Goal: Transaction & Acquisition: Register for event/course

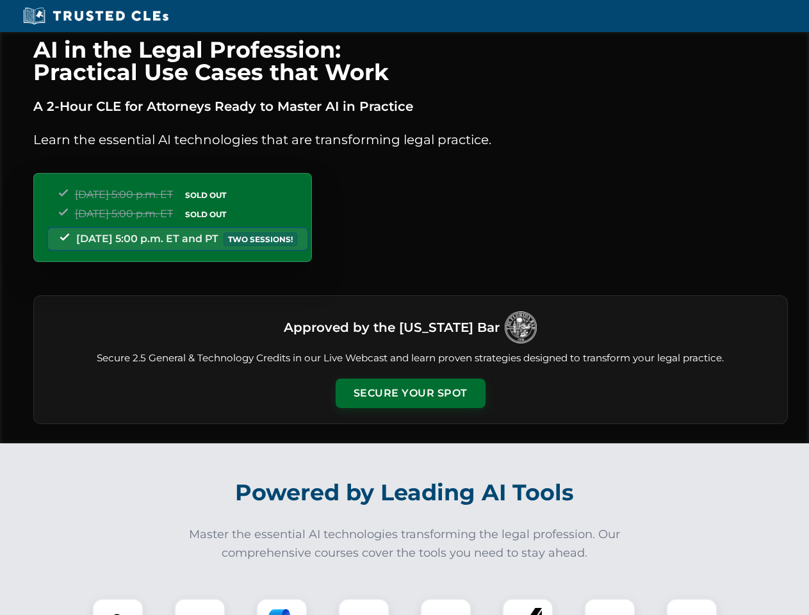
click at [410, 393] on button "Secure Your Spot" at bounding box center [411, 393] width 150 height 29
click at [118, 607] on img at bounding box center [117, 623] width 37 height 37
click at [200, 607] on div at bounding box center [199, 623] width 51 height 51
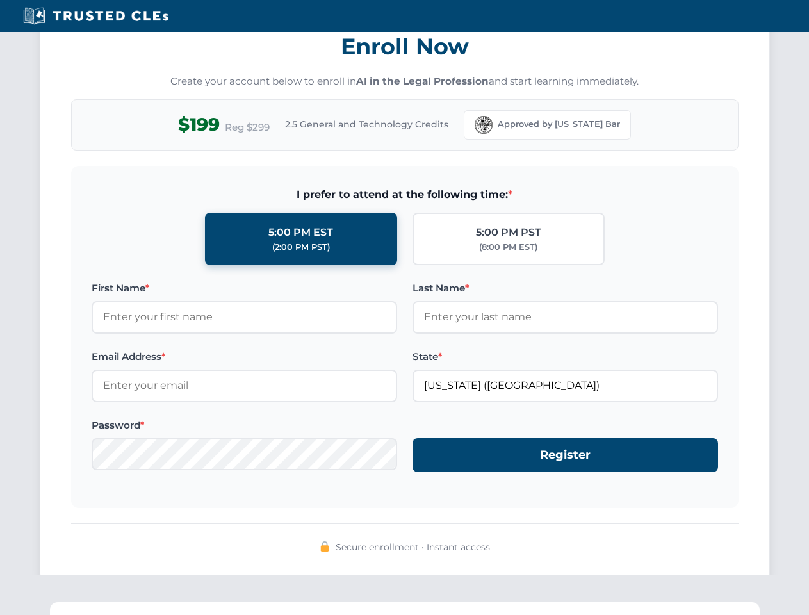
scroll to position [1258, 0]
